Goal: Information Seeking & Learning: Learn about a topic

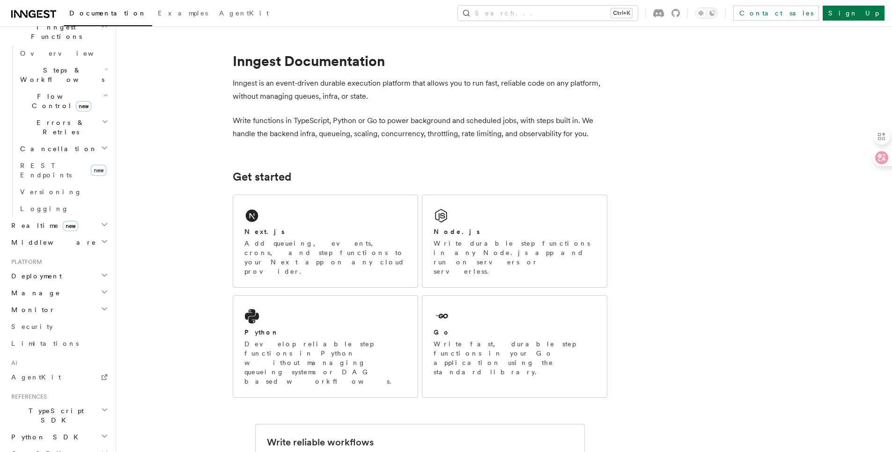
scroll to position [316, 0]
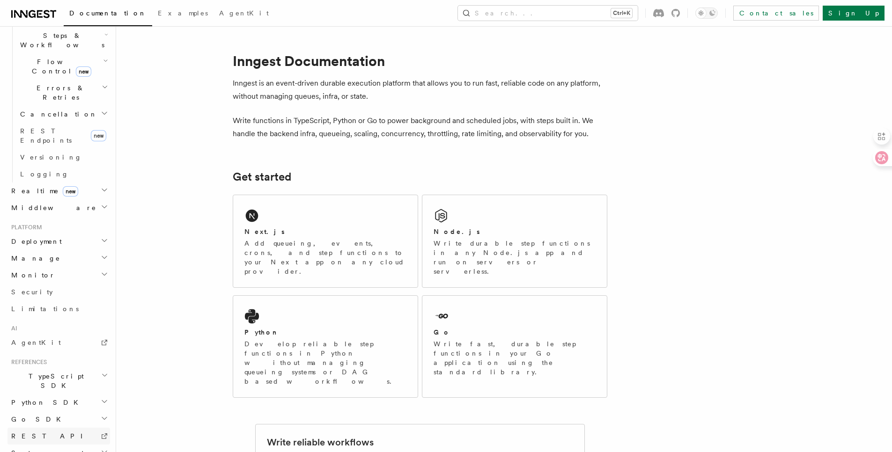
click at [48, 428] on link "REST API" at bounding box center [58, 436] width 103 height 17
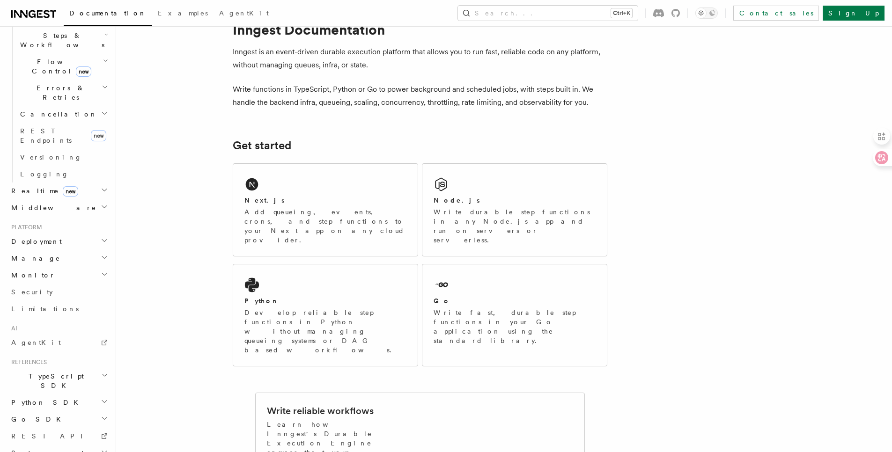
scroll to position [47, 0]
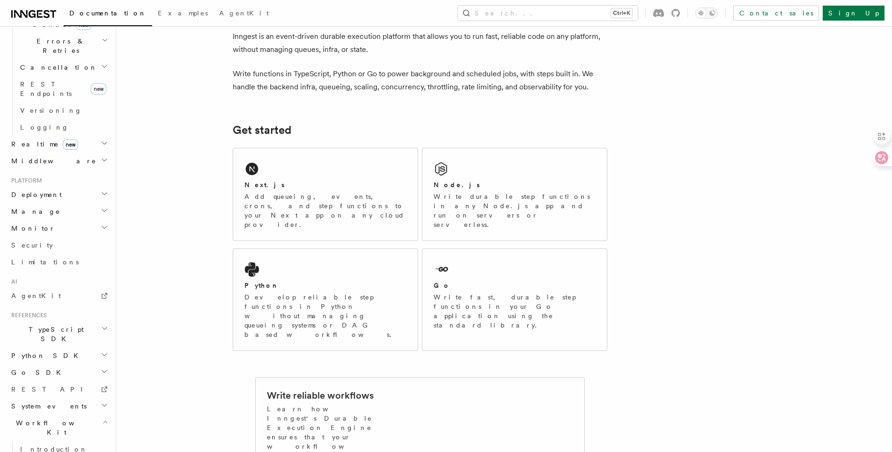
click at [102, 419] on icon "button" at bounding box center [105, 422] width 6 height 7
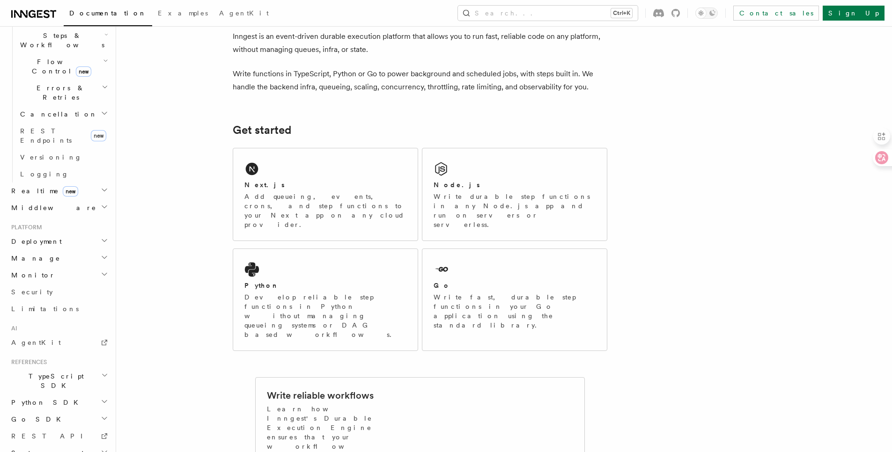
click at [96, 368] on ul "TypeScript SDK Python SDK Go SDK REST API System events Workflow Kit" at bounding box center [58, 428] width 103 height 120
click at [89, 445] on h2 "System events" at bounding box center [58, 453] width 103 height 17
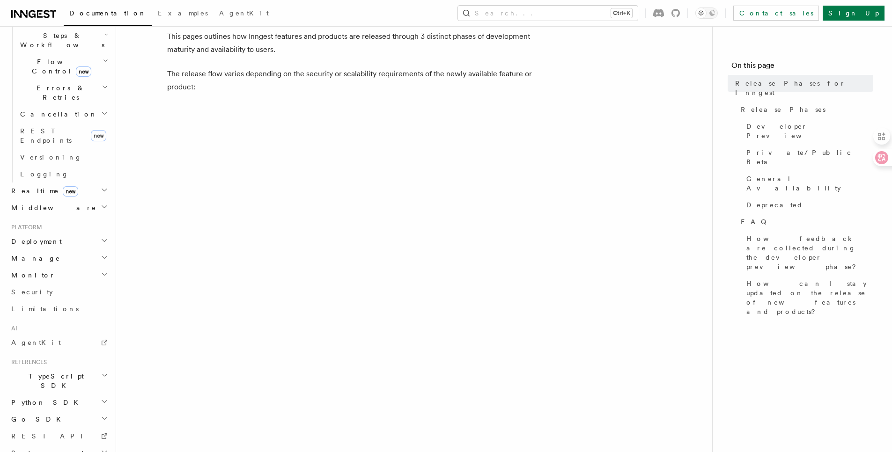
scroll to position [94, 0]
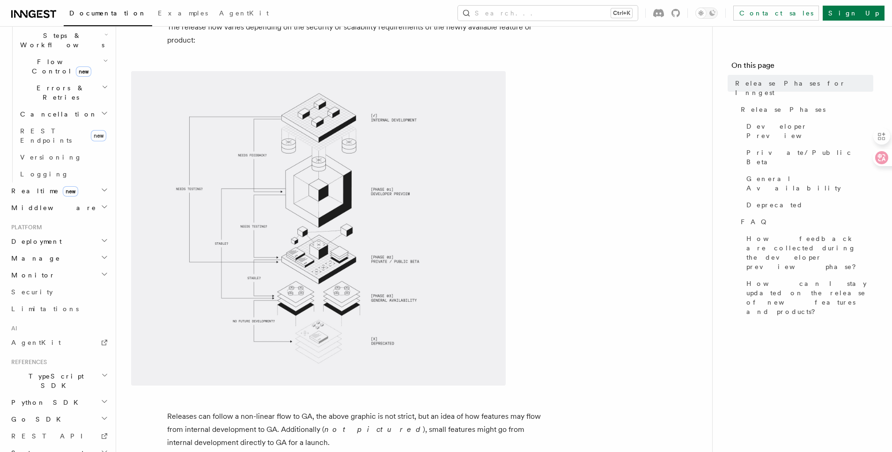
click at [449, 358] on img at bounding box center [318, 228] width 375 height 315
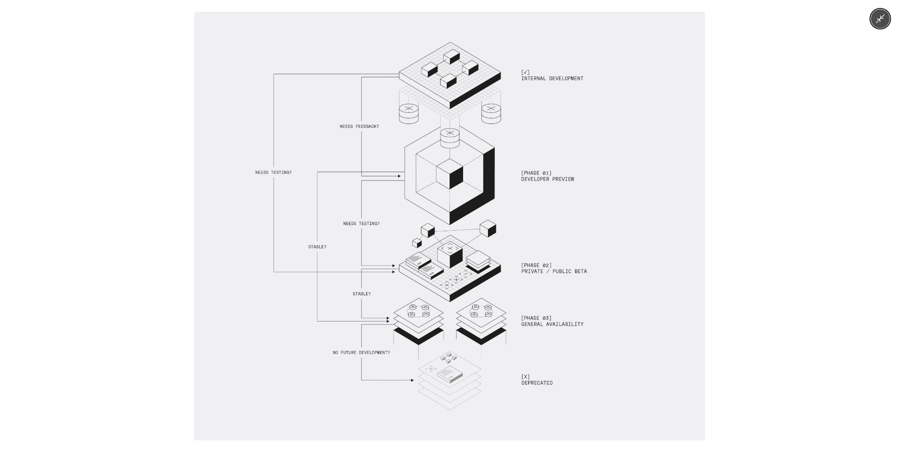
click at [350, 382] on img at bounding box center [449, 226] width 511 height 429
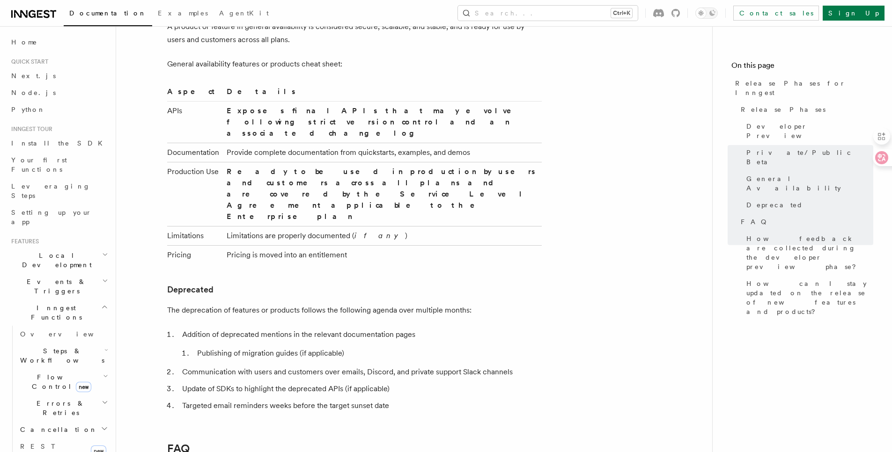
scroll to position [1292, 0]
